Goal: Task Accomplishment & Management: Manage account settings

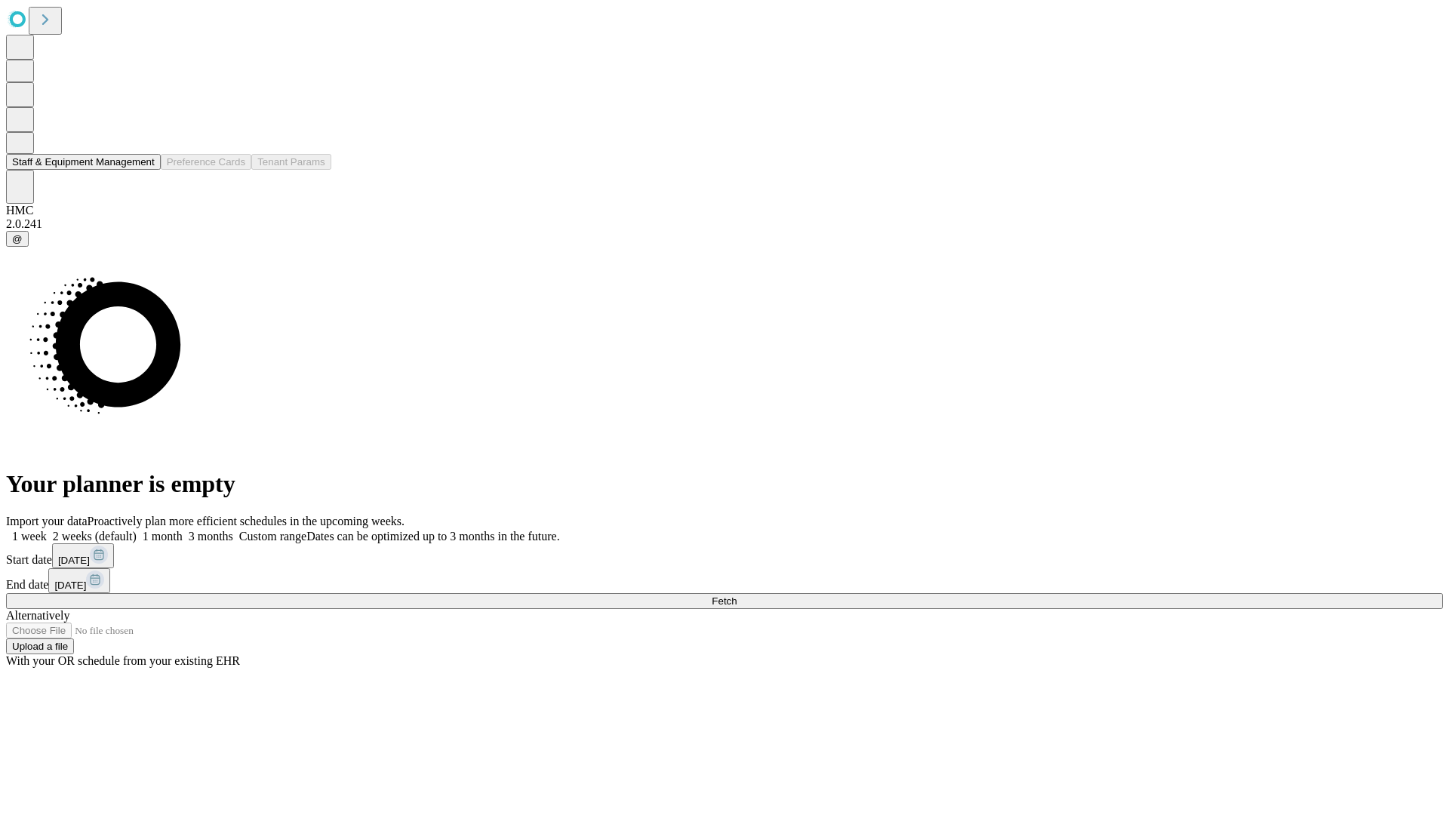
click at [141, 170] on button "Staff & Equipment Management" at bounding box center [83, 162] width 155 height 16
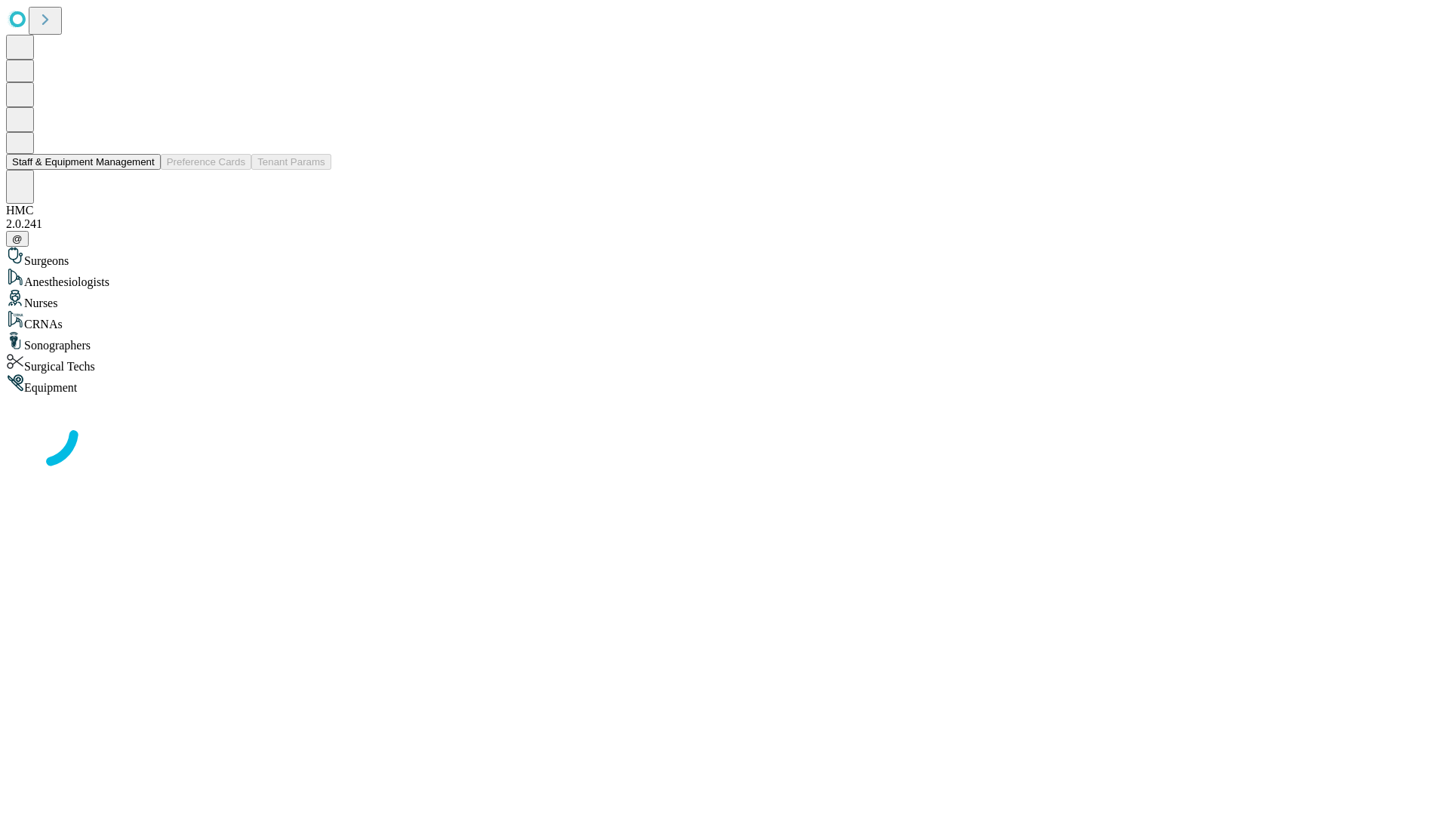
click at [144, 170] on button "Staff & Equipment Management" at bounding box center [83, 162] width 155 height 16
